Goal: Use online tool/utility: Utilize a website feature to perform a specific function

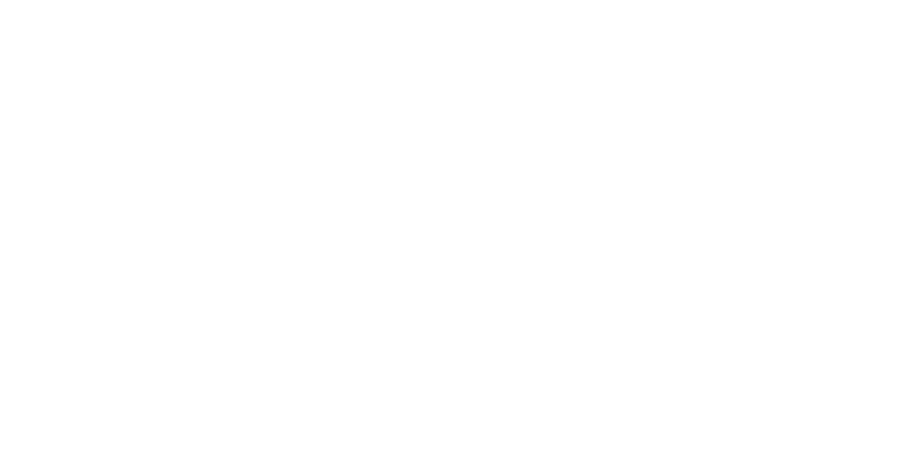
scroll to position [216, 0]
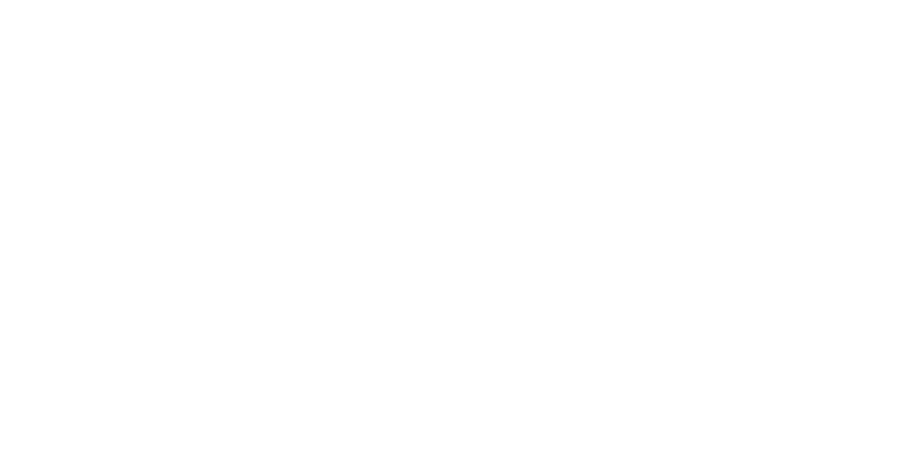
type input "Promedio de temperatura de agua"
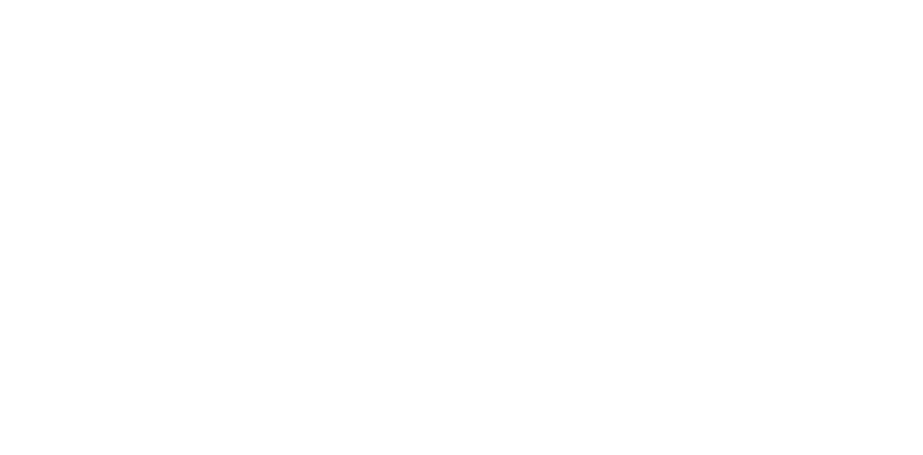
drag, startPoint x: 251, startPoint y: 138, endPoint x: 517, endPoint y: 346, distance: 338.1
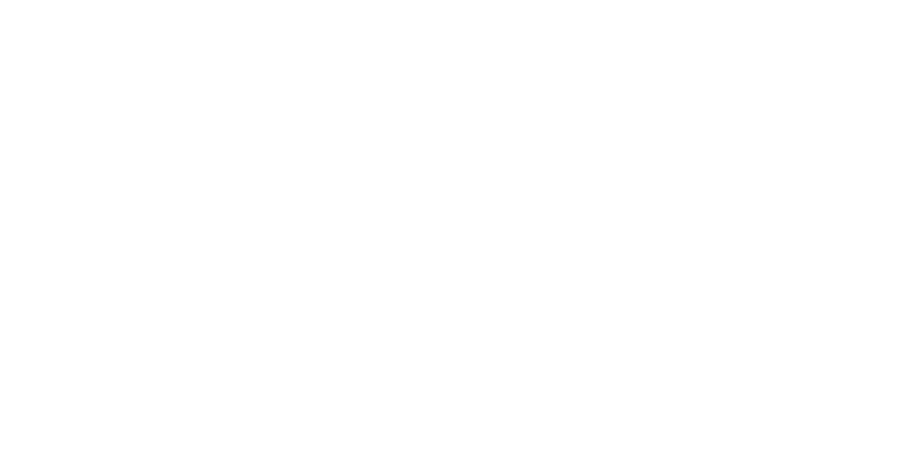
drag, startPoint x: 548, startPoint y: 344, endPoint x: 912, endPoint y: 280, distance: 369.2
drag, startPoint x: 910, startPoint y: 291, endPoint x: 913, endPoint y: 278, distance: 13.4
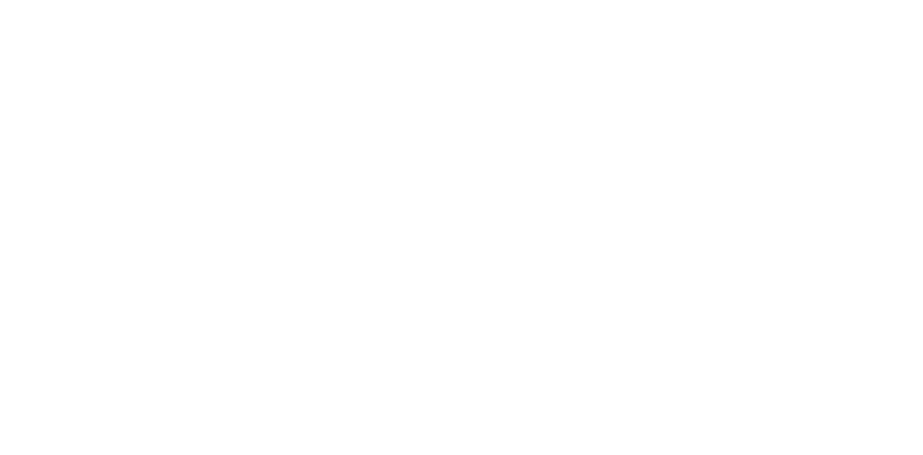
drag, startPoint x: 273, startPoint y: 55, endPoint x: 273, endPoint y: 64, distance: 9.7
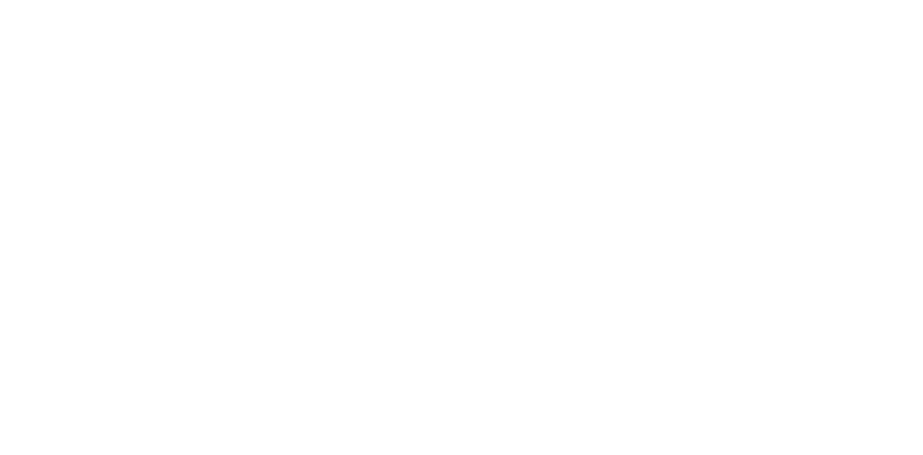
drag, startPoint x: 356, startPoint y: 335, endPoint x: 330, endPoint y: 244, distance: 94.7
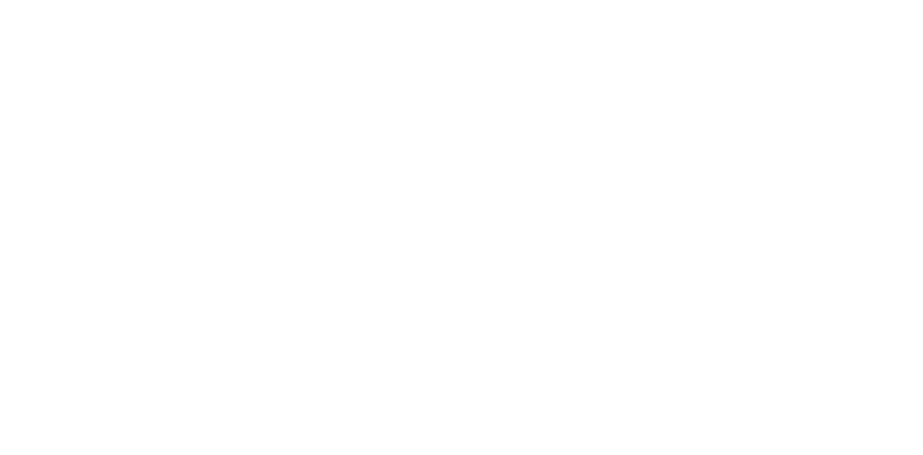
type input "Promedio de temperatura"
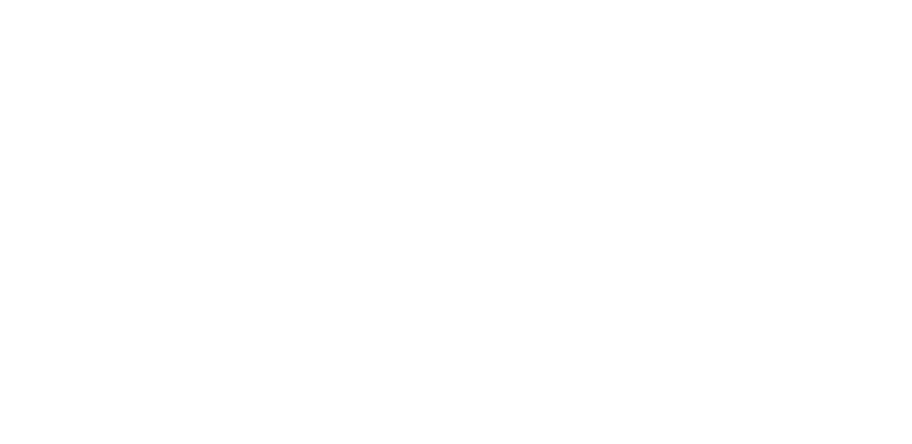
scroll to position [0, 0]
drag, startPoint x: 252, startPoint y: 395, endPoint x: 462, endPoint y: 480, distance: 226.1
drag, startPoint x: 204, startPoint y: 288, endPoint x: 203, endPoint y: 275, distance: 12.4
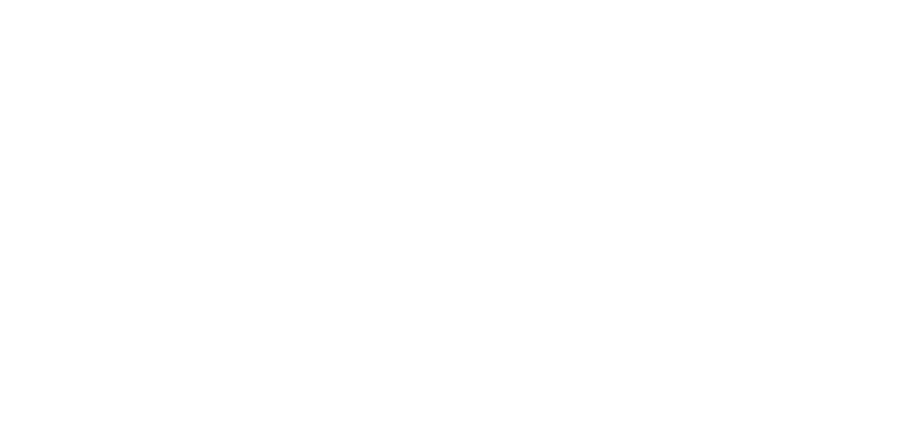
drag, startPoint x: 906, startPoint y: 258, endPoint x: 896, endPoint y: 258, distance: 10.4
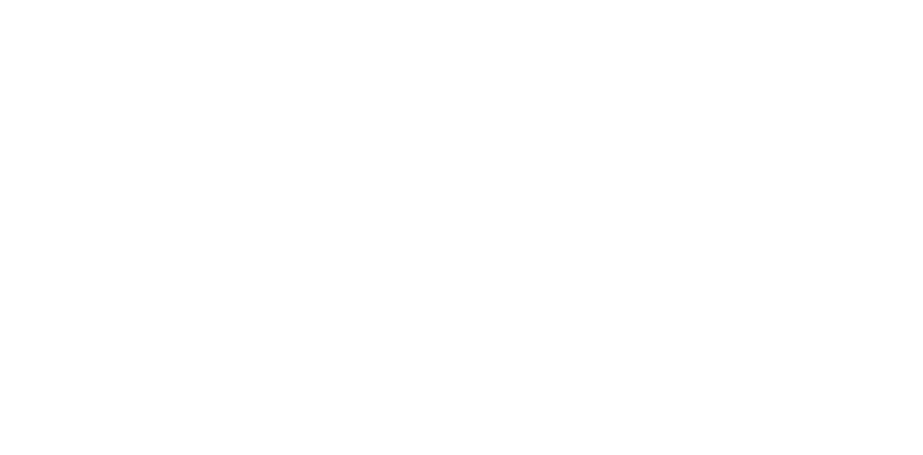
drag, startPoint x: 909, startPoint y: 267, endPoint x: 910, endPoint y: 279, distance: 11.8
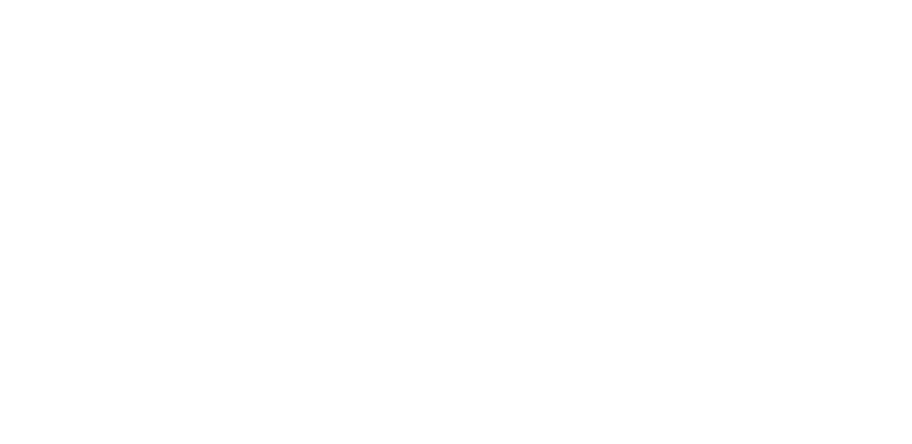
drag, startPoint x: 909, startPoint y: 262, endPoint x: 909, endPoint y: 278, distance: 15.6
drag, startPoint x: 904, startPoint y: 283, endPoint x: 901, endPoint y: 312, distance: 29.3
drag, startPoint x: 910, startPoint y: 292, endPoint x: 908, endPoint y: 280, distance: 12.0
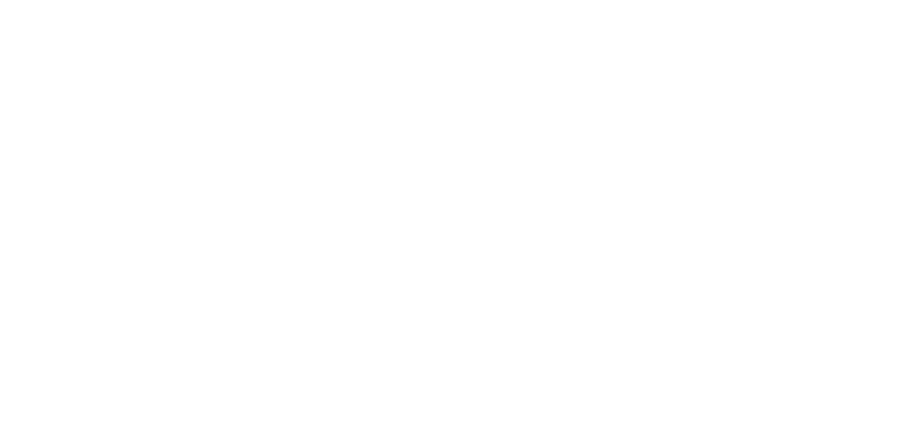
scroll to position [0, 0]
drag, startPoint x: 904, startPoint y: 293, endPoint x: 899, endPoint y: 279, distance: 14.6
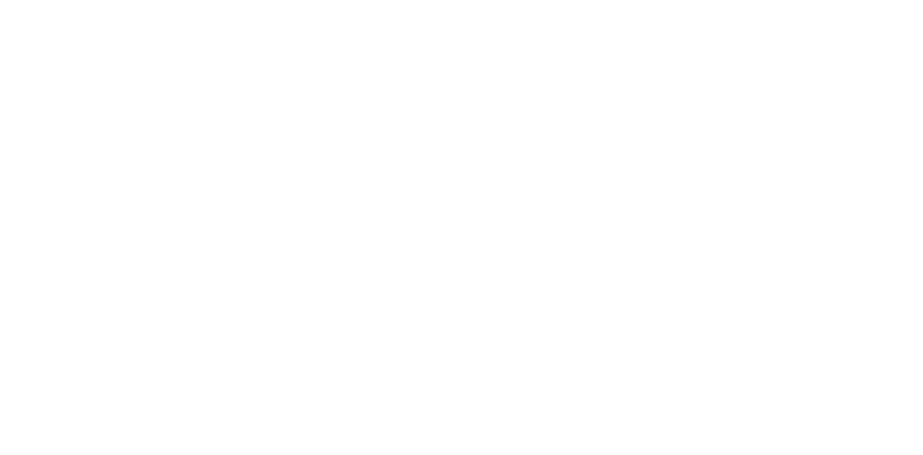
drag, startPoint x: 476, startPoint y: 448, endPoint x: 473, endPoint y: 475, distance: 26.7
drag, startPoint x: 910, startPoint y: 229, endPoint x: 910, endPoint y: 243, distance: 14.9
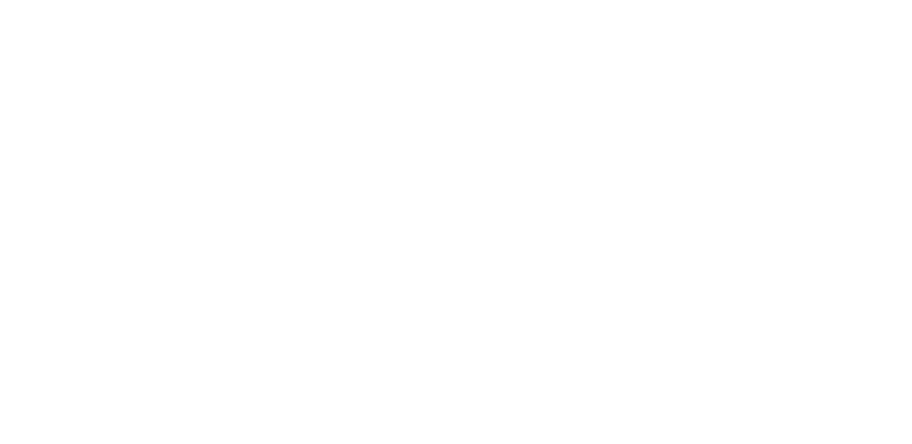
scroll to position [58, 4]
drag, startPoint x: 469, startPoint y: 440, endPoint x: 463, endPoint y: 444, distance: 7.6
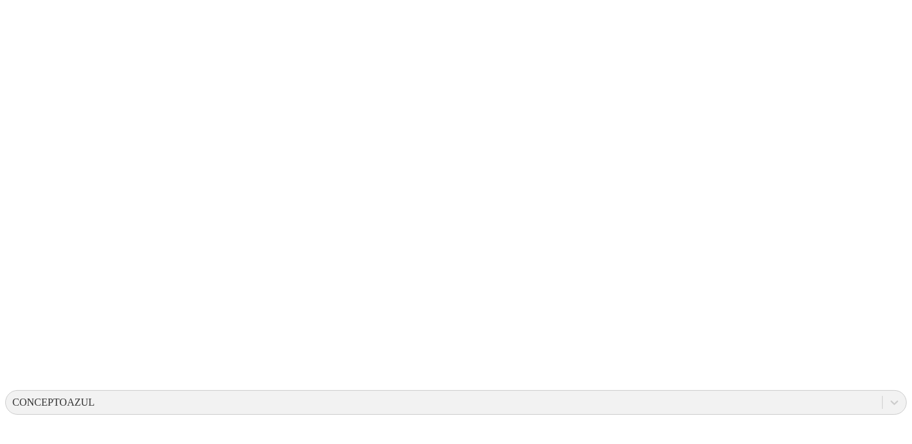
scroll to position [136, 0]
drag, startPoint x: 473, startPoint y: 448, endPoint x: 458, endPoint y: 418, distance: 33.4
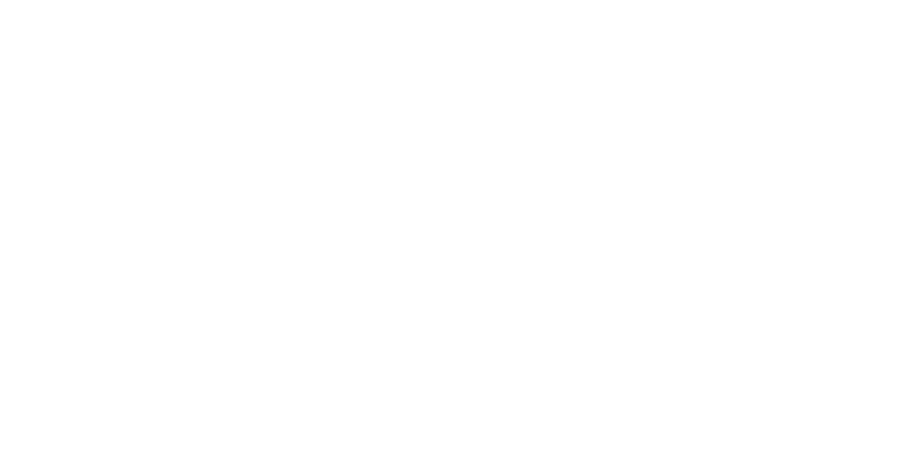
scroll to position [0, 0]
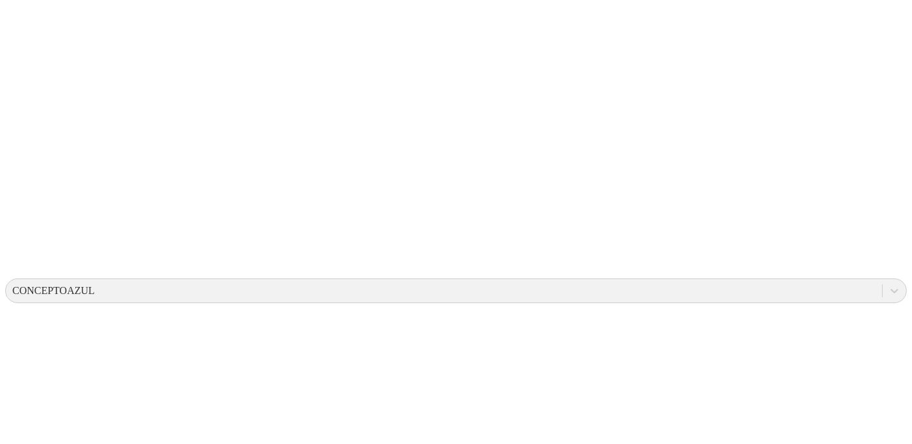
drag, startPoint x: 473, startPoint y: 434, endPoint x: 465, endPoint y: 386, distance: 48.7
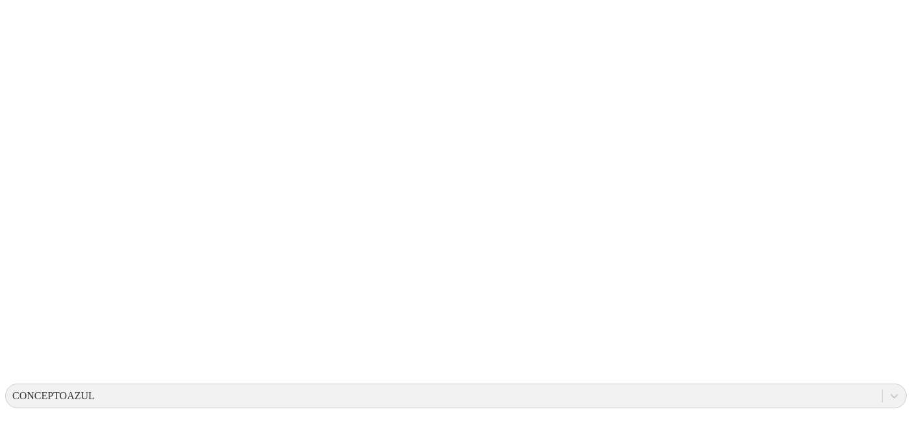
drag, startPoint x: 472, startPoint y: 441, endPoint x: 473, endPoint y: 412, distance: 28.6
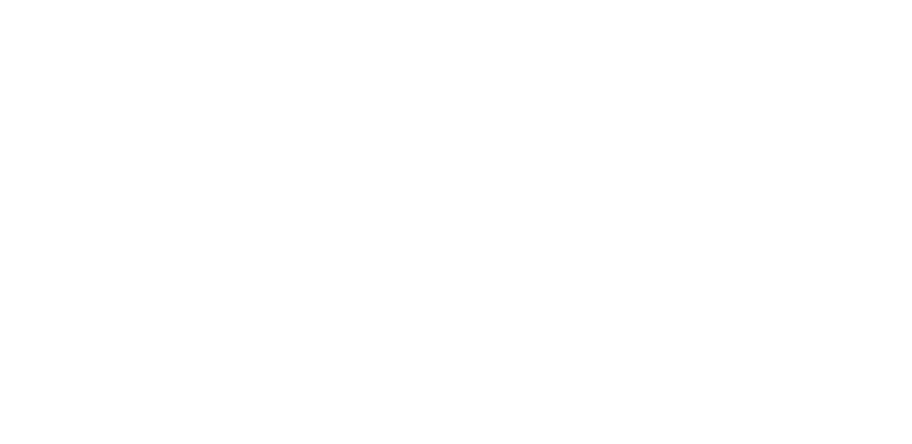
drag, startPoint x: 363, startPoint y: 324, endPoint x: 285, endPoint y: 323, distance: 77.9
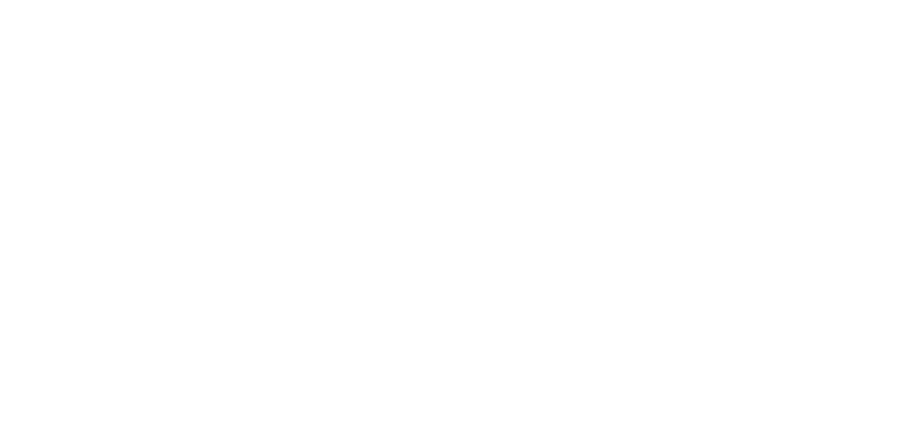
type input "Promedio Humedad diaria"
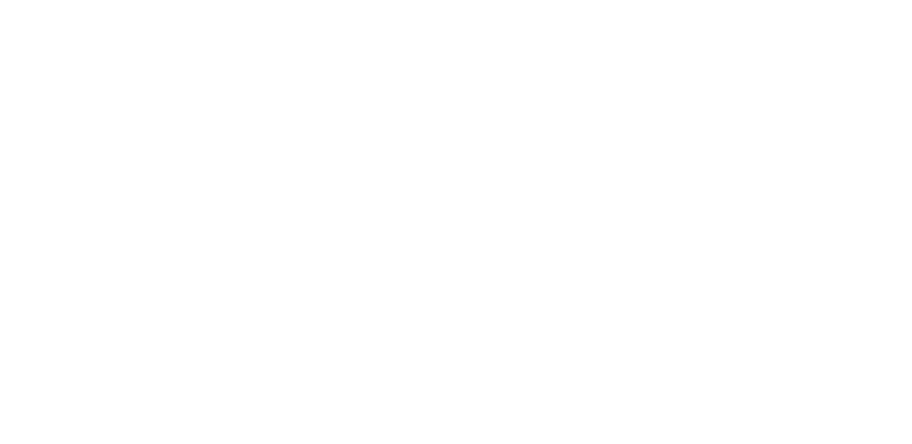
drag, startPoint x: 130, startPoint y: 314, endPoint x: 596, endPoint y: 309, distance: 466.2
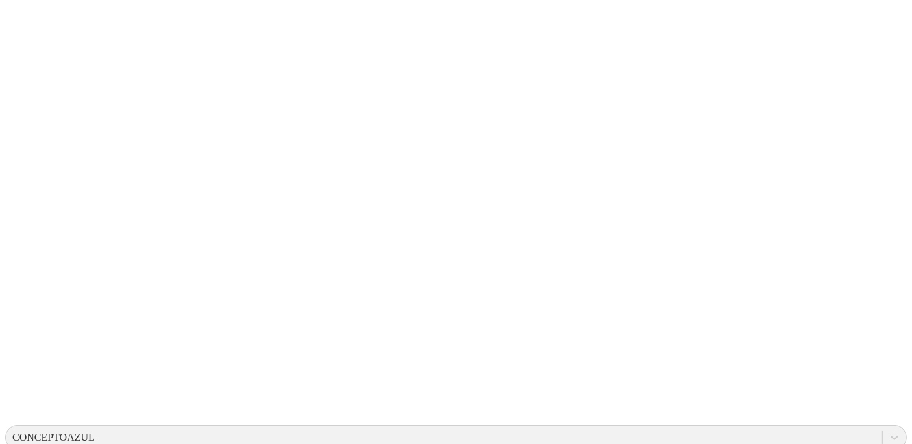
scroll to position [110, 0]
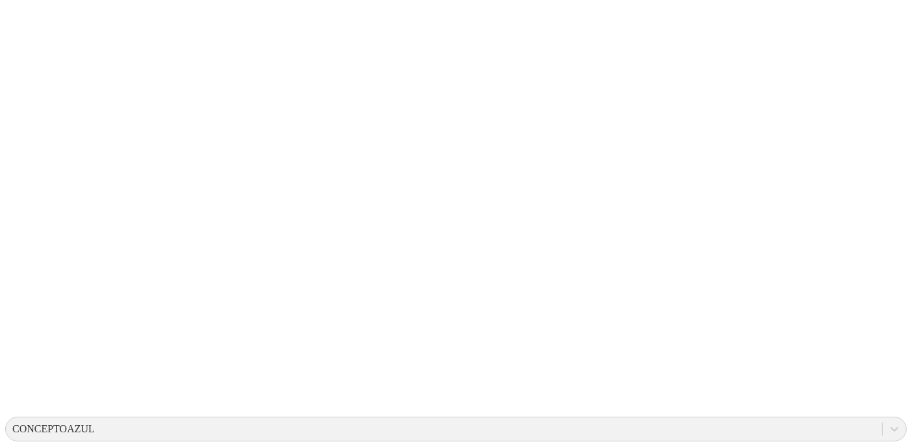
drag, startPoint x: 694, startPoint y: 282, endPoint x: 884, endPoint y: 429, distance: 239.8
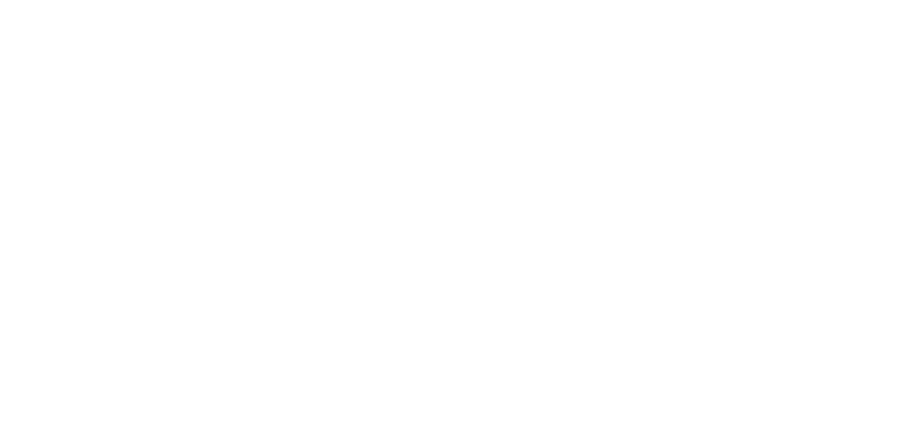
scroll to position [0, 0]
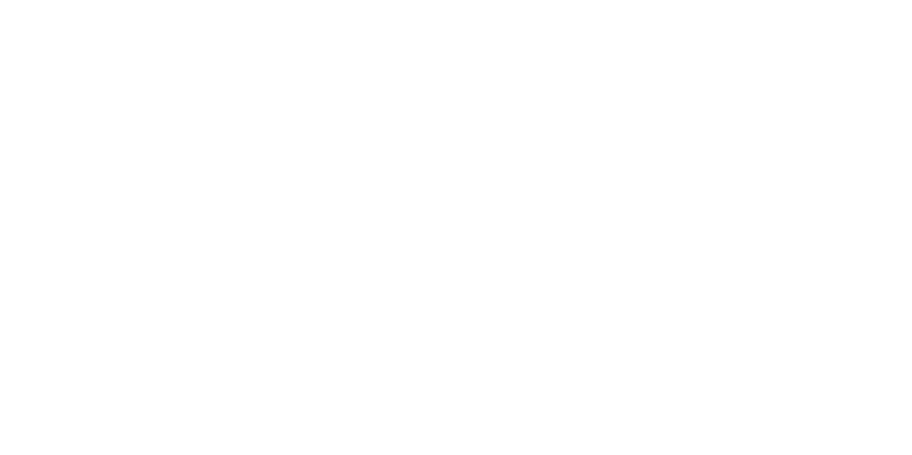
type input "Promedio de temperatura de agua diaria"
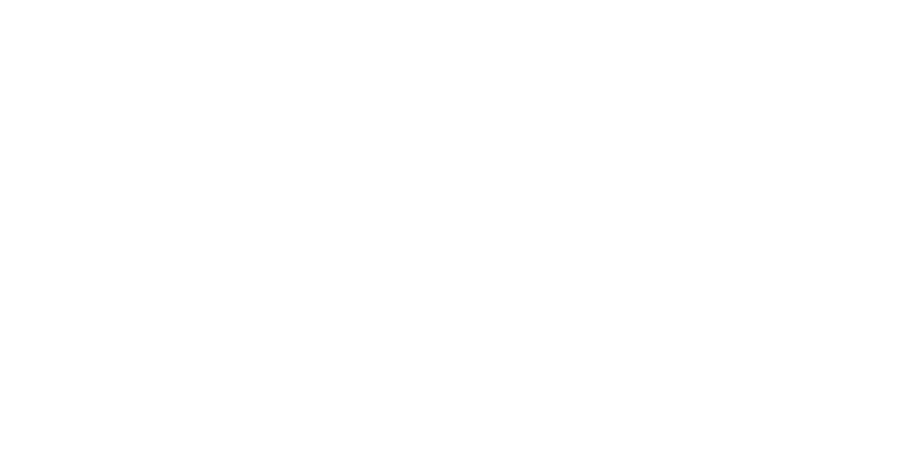
drag, startPoint x: 894, startPoint y: 409, endPoint x: 580, endPoint y: 425, distance: 314.0
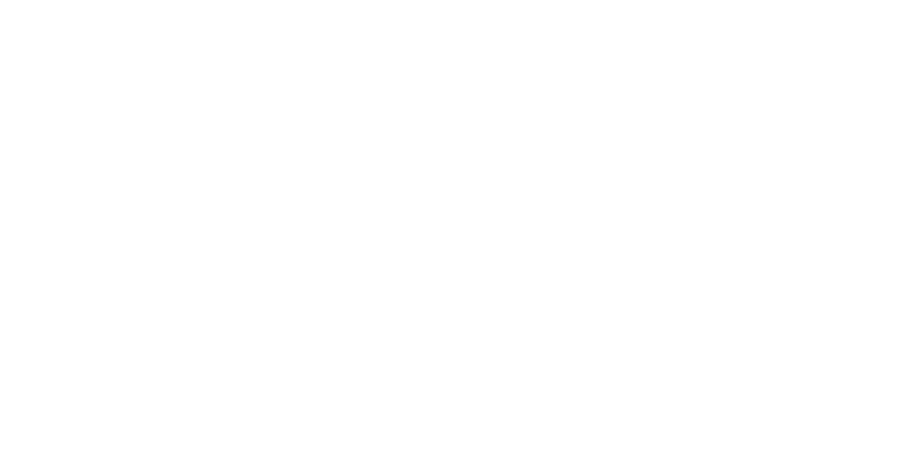
type input "Promedio de temperatura ambiental diaria"
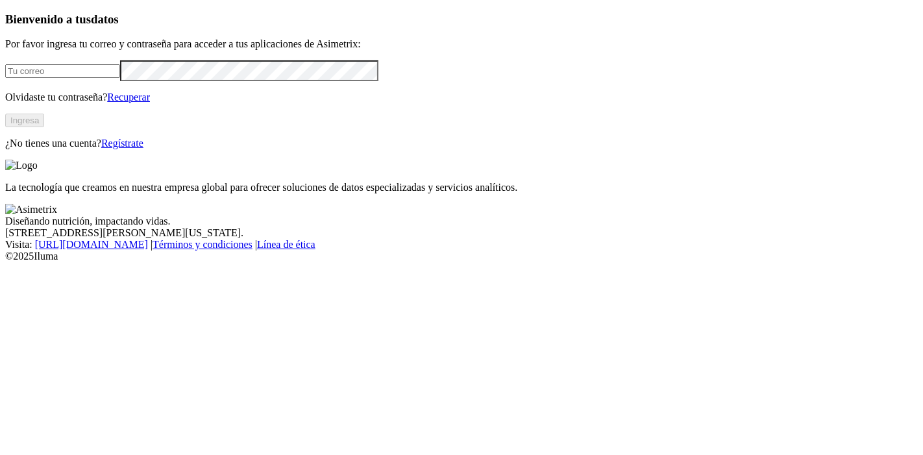
type input "[PERSON_NAME][EMAIL_ADDRESS][PERSON_NAME][DOMAIN_NAME]"
click at [44, 127] on button "Ingresa" at bounding box center [24, 121] width 39 height 14
